Goal: Information Seeking & Learning: Learn about a topic

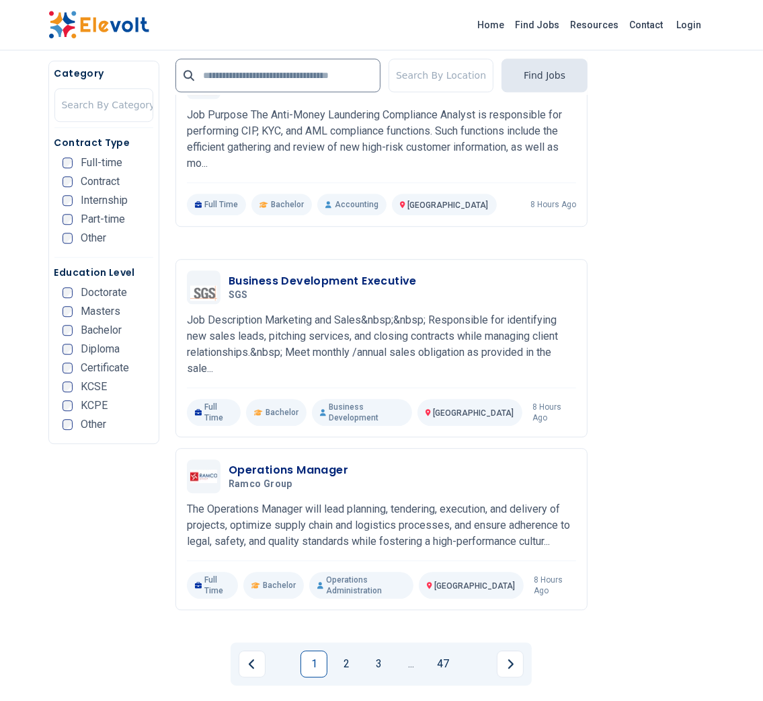
scroll to position [2624, 0]
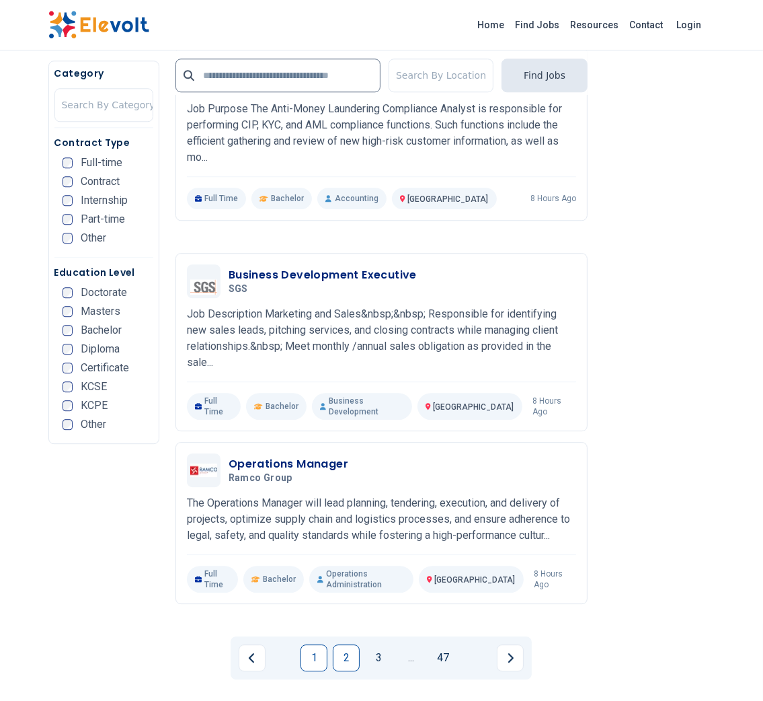
click at [345, 644] on link "2" at bounding box center [346, 657] width 27 height 27
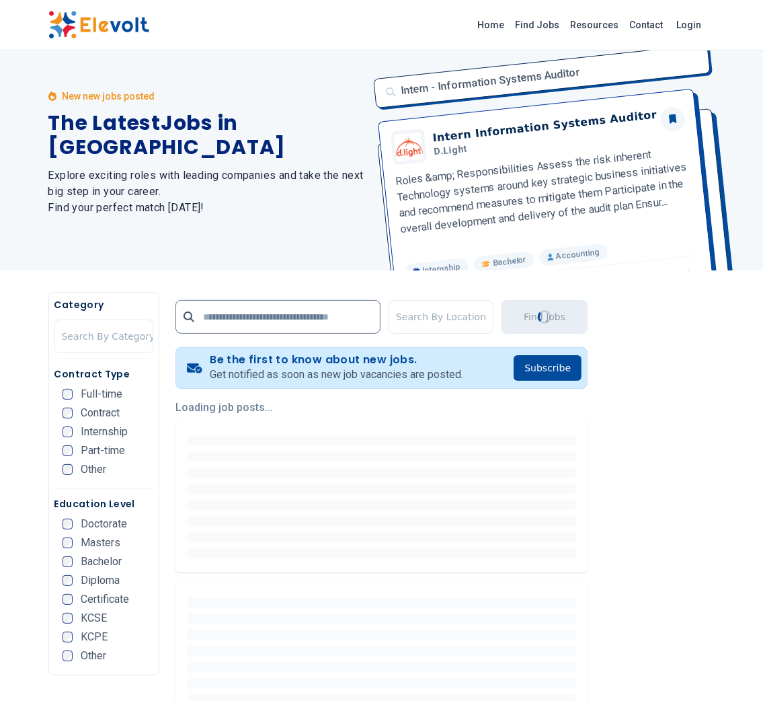
scroll to position [0, 0]
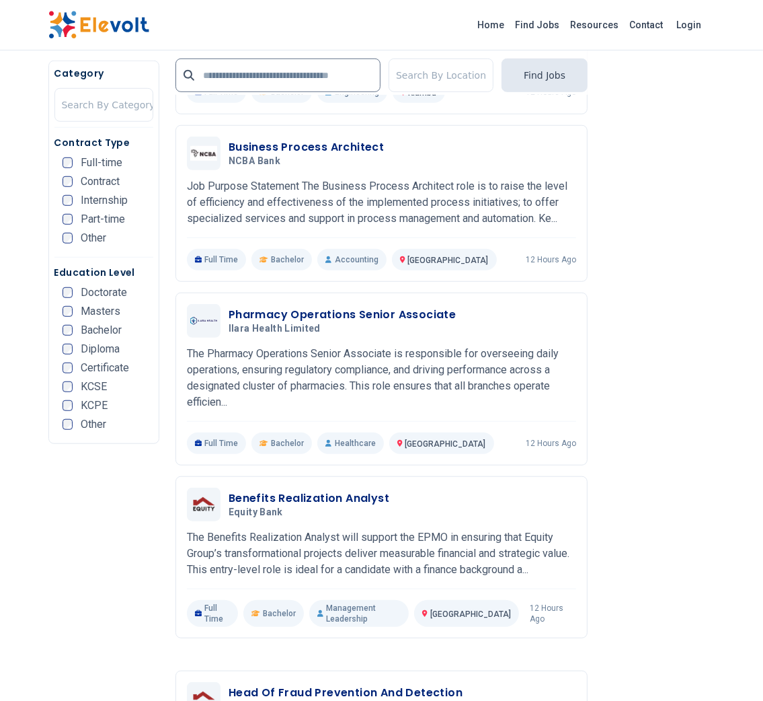
scroll to position [685, 0]
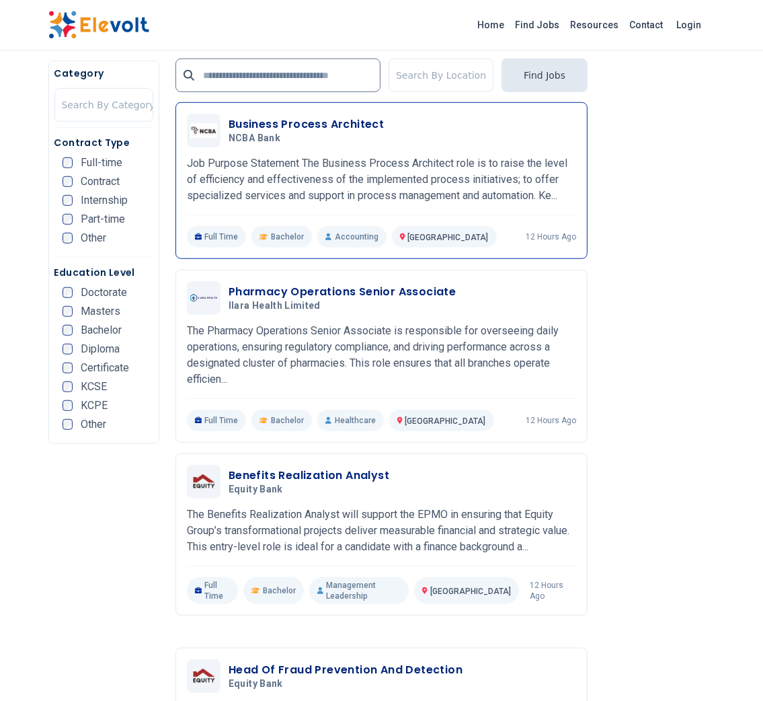
click at [268, 132] on h3 "Business Process Architect" at bounding box center [306, 124] width 155 height 16
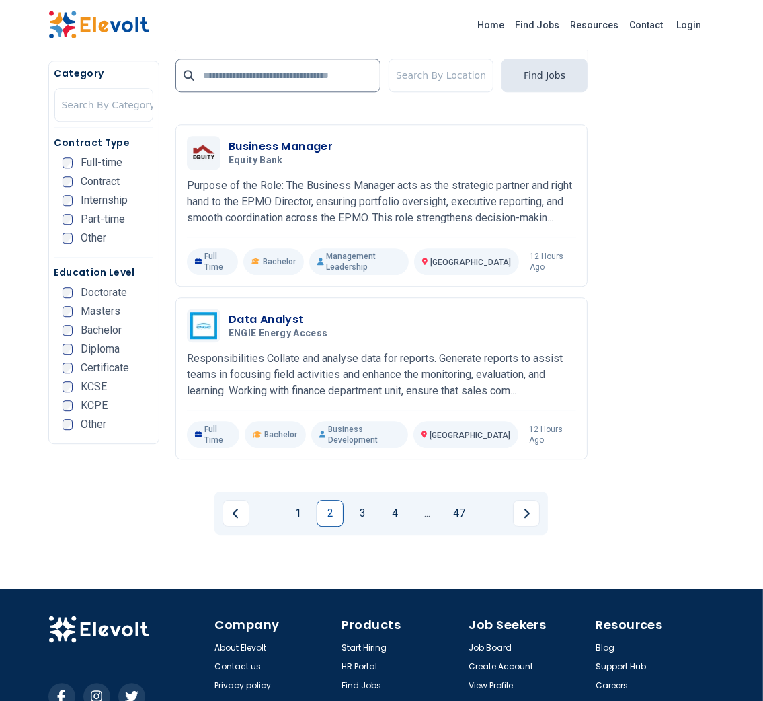
scroll to position [2646, 0]
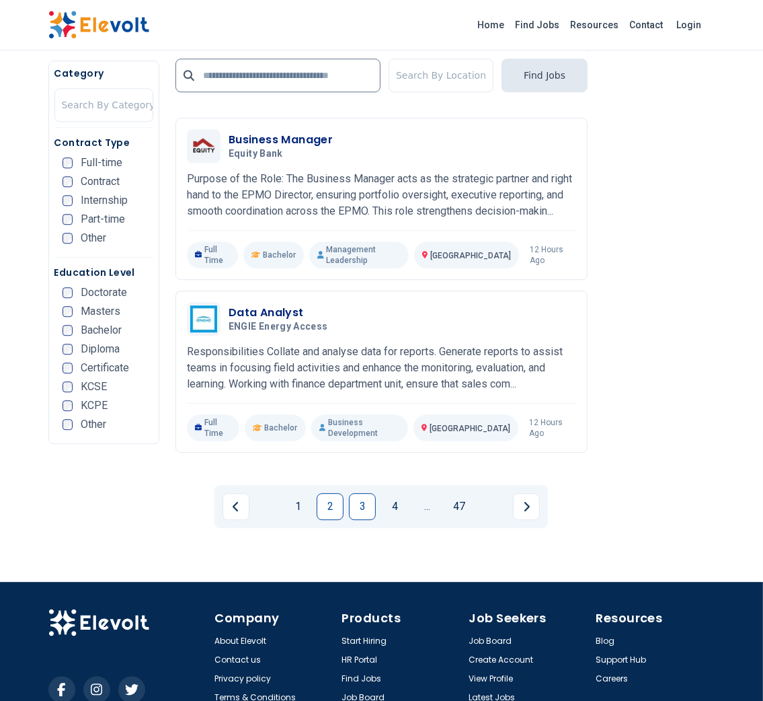
click at [352, 493] on link "3" at bounding box center [362, 506] width 27 height 27
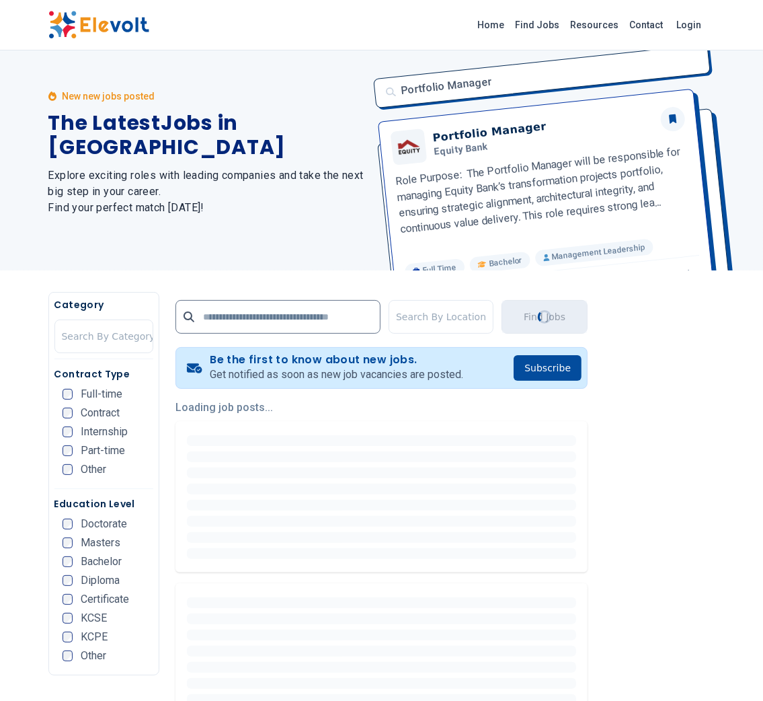
scroll to position [0, 0]
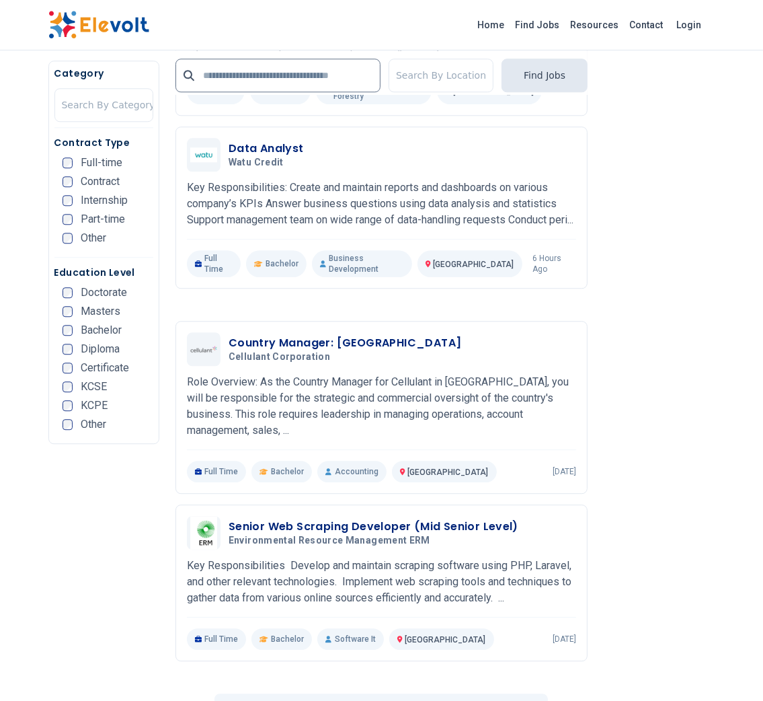
scroll to position [2536, 0]
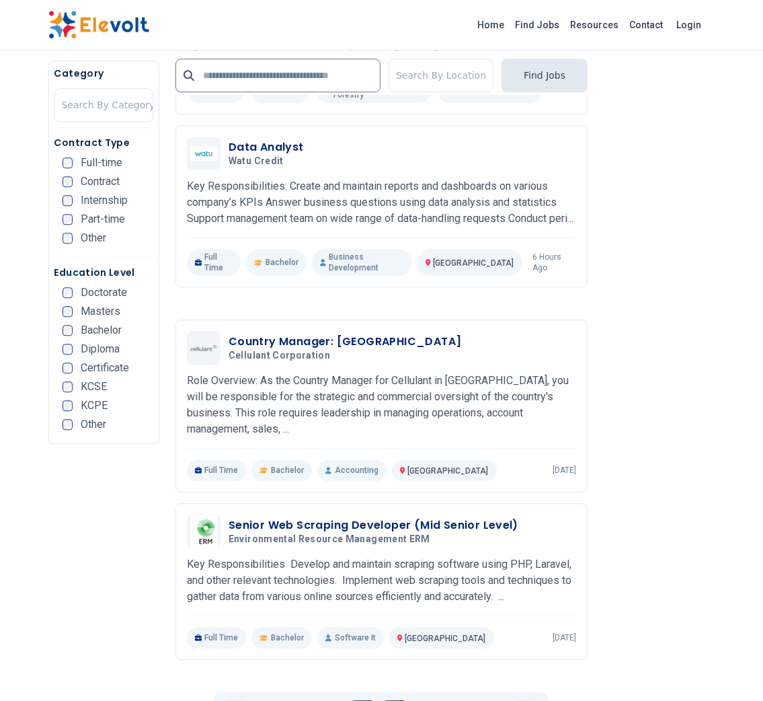
click at [395, 700] on link "4" at bounding box center [394, 713] width 27 height 27
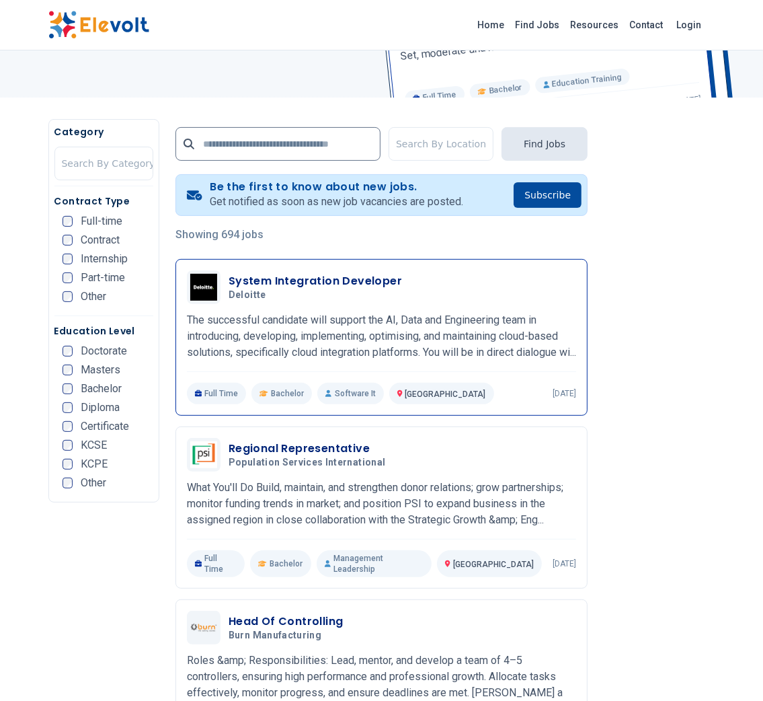
scroll to position [196, 0]
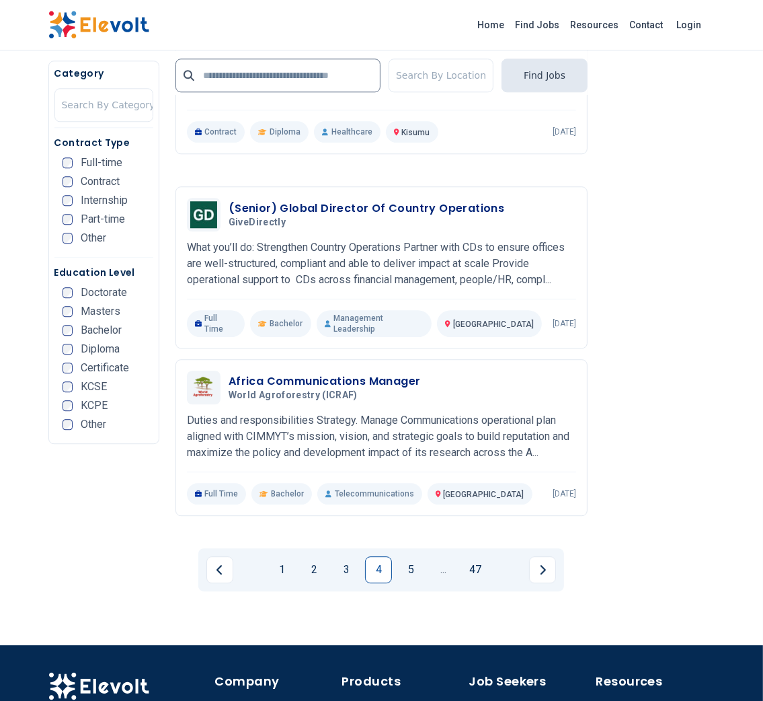
scroll to position [2620, 0]
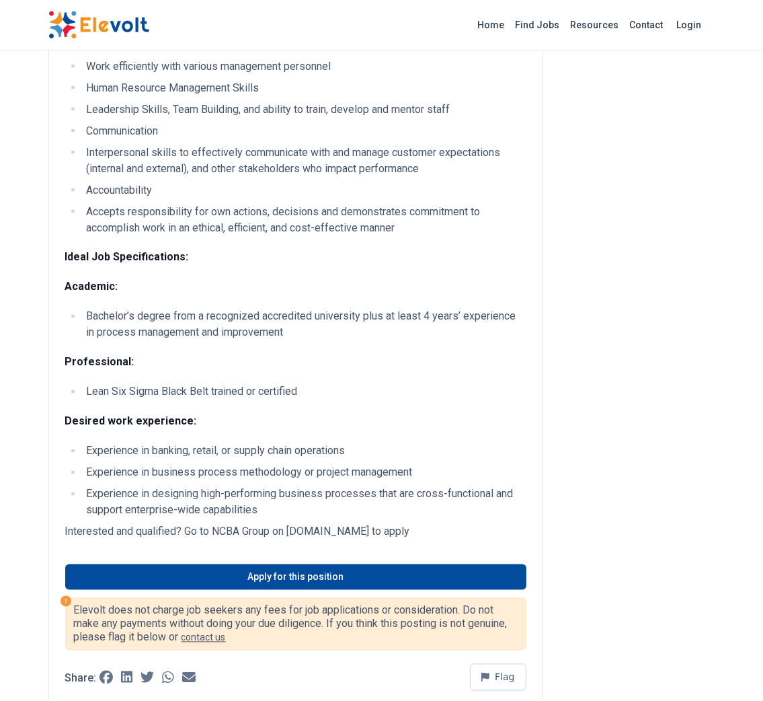
scroll to position [1667, 0]
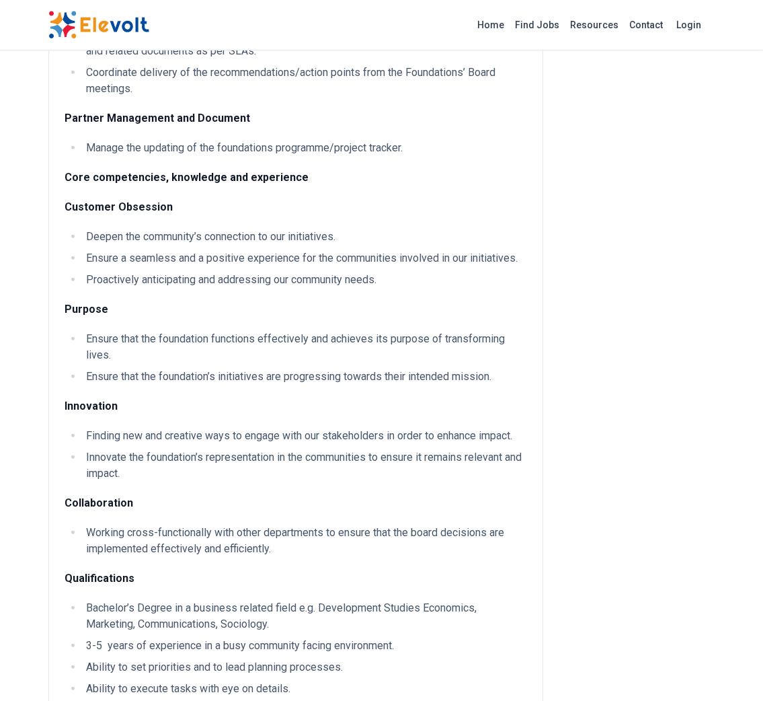
scroll to position [617, 0]
